Goal: Information Seeking & Learning: Learn about a topic

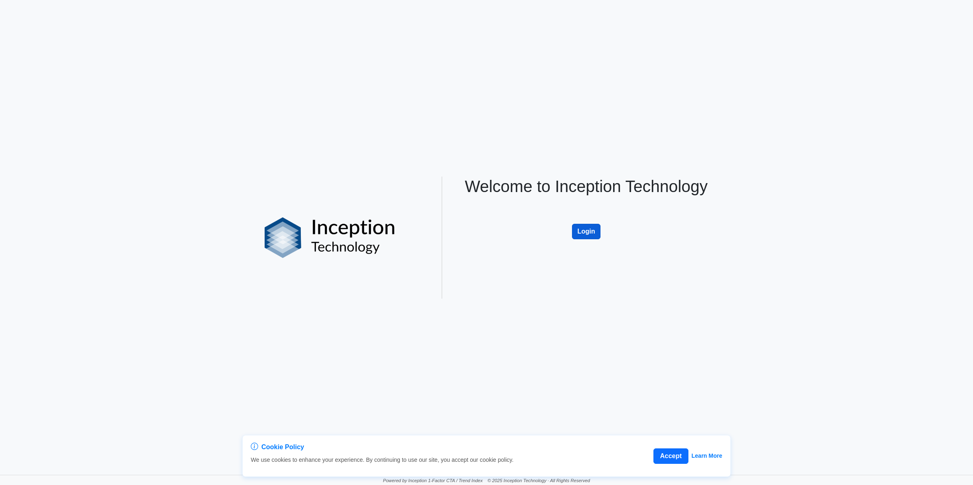
click at [590, 231] on button "Login" at bounding box center [586, 231] width 29 height 15
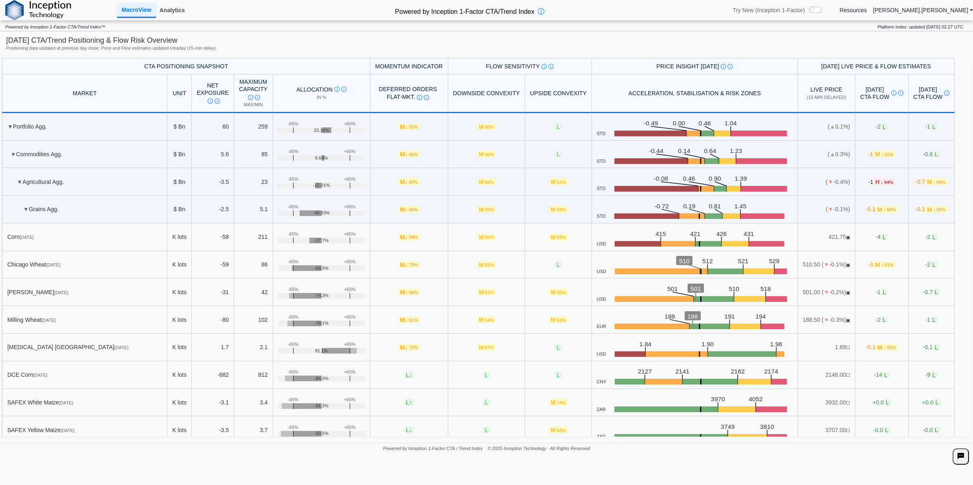
click at [178, 12] on link "Analytics" at bounding box center [172, 10] width 32 height 14
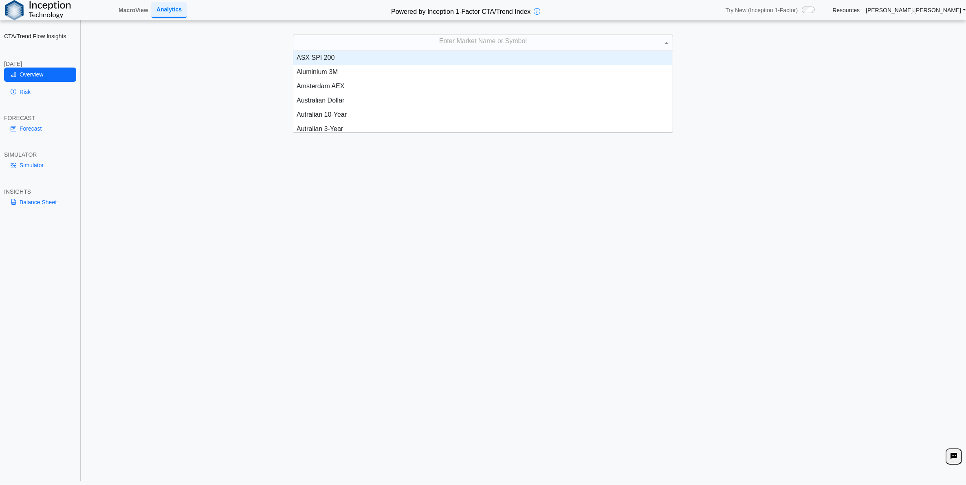
click at [402, 38] on div "Enter Market Name or Symbol" at bounding box center [482, 42] width 379 height 15
click at [400, 45] on div "Enter Market Name or Symbol" at bounding box center [482, 42] width 379 height 15
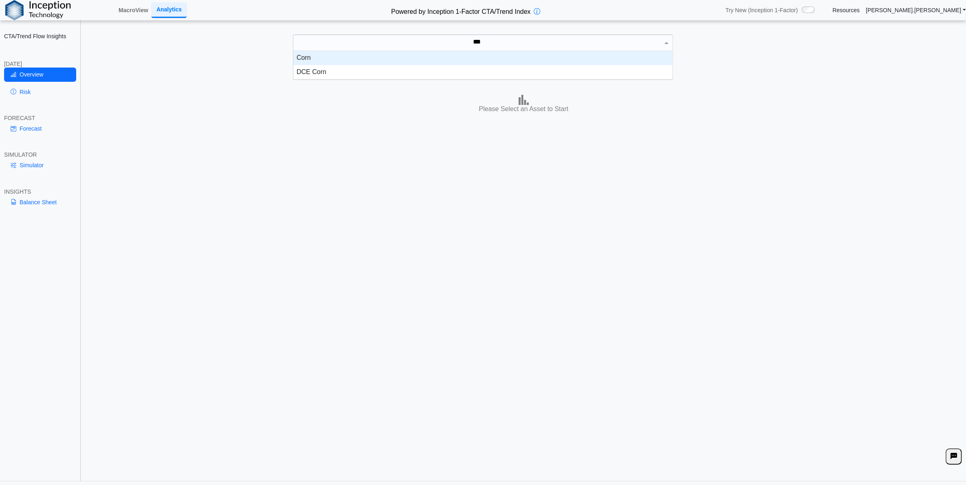
type input "****"
click at [417, 56] on div "Corn" at bounding box center [482, 58] width 379 height 14
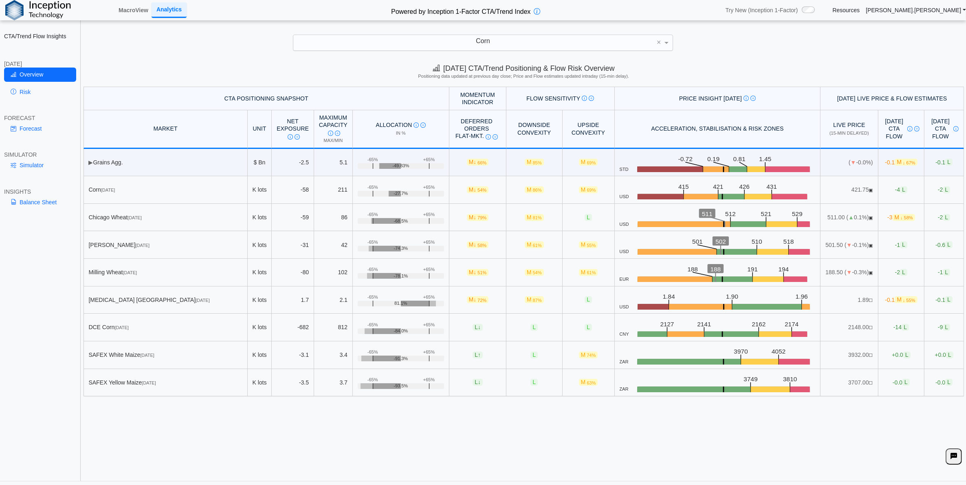
click at [618, 452] on div "[DATE] CTA/Trend Positioning & Flow Risk Overview Positioning data updated at p…" at bounding box center [523, 270] width 884 height 422
click at [35, 90] on link "Risk" at bounding box center [40, 92] width 72 height 14
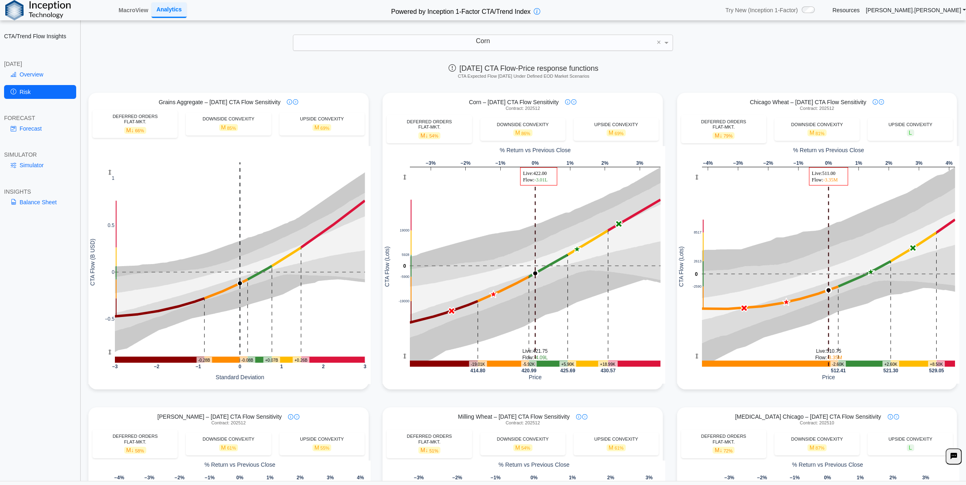
click at [31, 68] on link "Overview" at bounding box center [40, 75] width 72 height 14
